Goal: Task Accomplishment & Management: Complete application form

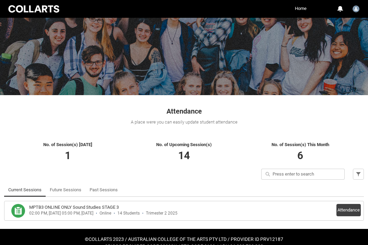
scroll to position [45, 0]
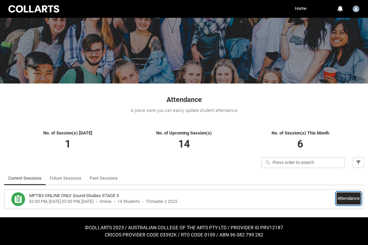
click at [352, 197] on button "Attendance" at bounding box center [348, 199] width 24 height 12
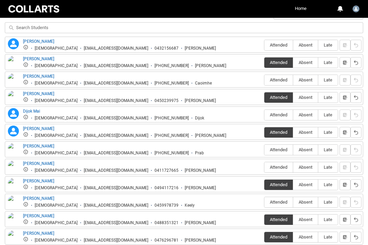
scroll to position [257, 0]
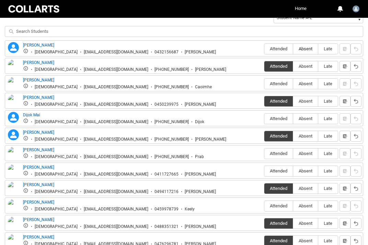
click at [306, 49] on span "Absent" at bounding box center [305, 48] width 25 height 5
click at [293, 49] on input "Absent" at bounding box center [292, 49] width 0 height 0
type lightning-radio-group "Absent"
radio input "true"
click at [307, 84] on span "Absent" at bounding box center [305, 83] width 25 height 5
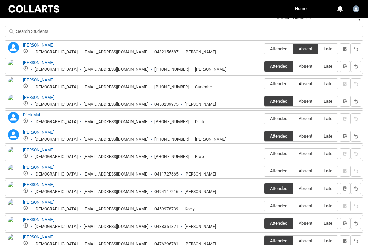
click at [293, 84] on input "Absent" at bounding box center [292, 84] width 0 height 0
type lightning-radio-group "Absent"
radio input "true"
click at [305, 116] on label "Absent" at bounding box center [305, 119] width 25 height 11
click at [293, 119] on input "Absent" at bounding box center [292, 119] width 0 height 0
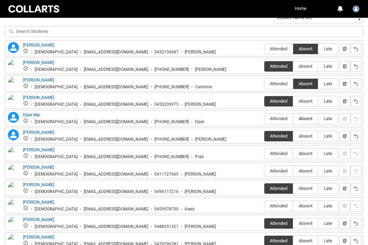
type lightning-radio-group "Absent"
radio input "true"
click at [306, 153] on span "Absent" at bounding box center [305, 153] width 25 height 5
click at [293, 154] on input "Absent" at bounding box center [292, 154] width 0 height 0
type lightning-radio-group "Absent"
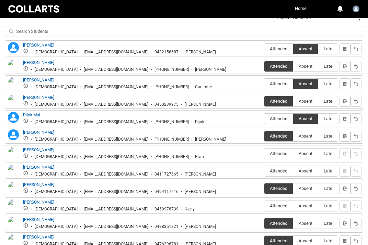
radio input "true"
click at [309, 173] on span "Absent" at bounding box center [305, 171] width 25 height 5
click at [293, 171] on input "Absent" at bounding box center [292, 171] width 0 height 0
type lightning-radio-group "Absent"
radio input "true"
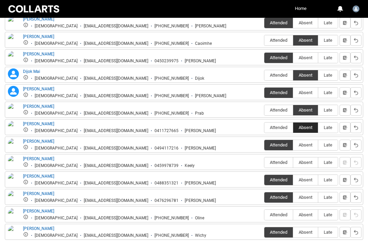
scroll to position [336, 0]
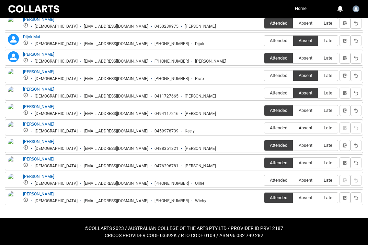
click at [304, 128] on span "Absent" at bounding box center [305, 127] width 25 height 5
click at [293, 128] on input "Absent" at bounding box center [292, 128] width 0 height 0
type lightning-radio-group "Absent"
radio input "true"
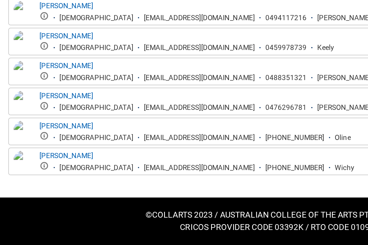
scroll to position [337, 0]
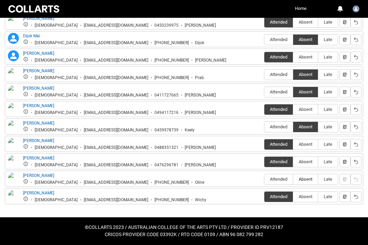
click at [306, 178] on span "Absent" at bounding box center [305, 179] width 25 height 5
click at [293, 179] on input "Absent" at bounding box center [292, 179] width 0 height 0
type lightning-radio-group "Absent"
radio input "true"
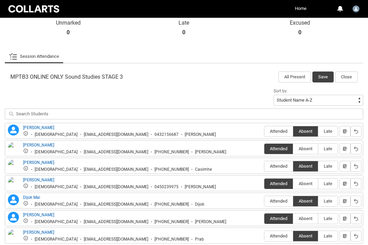
scroll to position [173, 0]
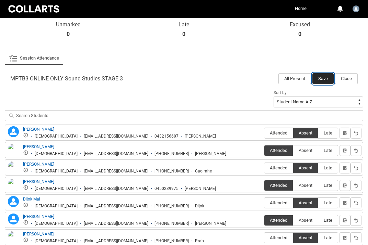
click at [323, 78] on button "Save" at bounding box center [322, 78] width 21 height 11
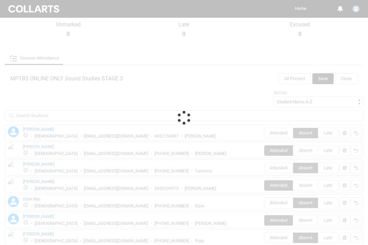
scroll to position [45, 0]
